Goal: Find specific page/section: Find specific page/section

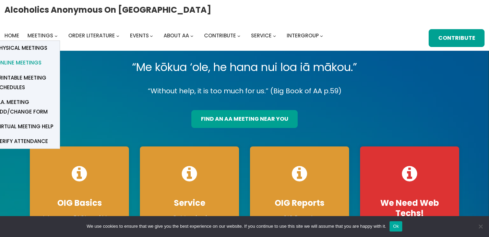
click at [42, 58] on span "Online Meetings" at bounding box center [18, 63] width 45 height 10
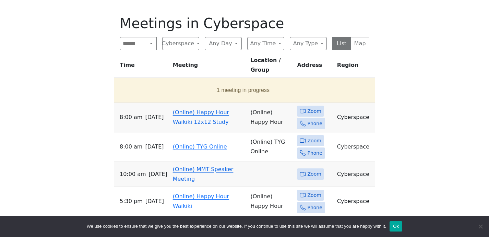
scroll to position [338, 0]
click at [196, 143] on link "(Online) TYG Online" at bounding box center [200, 146] width 54 height 7
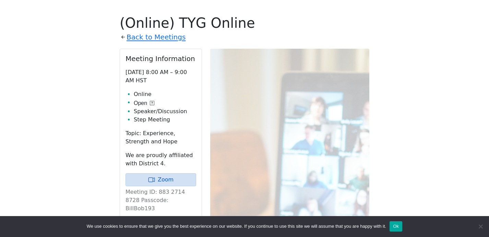
scroll to position [334, 0]
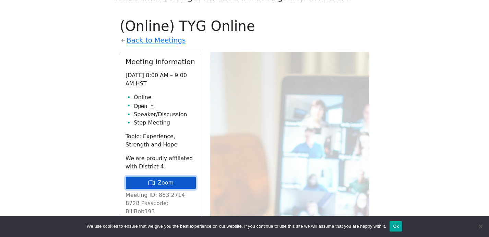
click at [163, 176] on link "Zoom" at bounding box center [161, 182] width 71 height 13
